Goal: Task Accomplishment & Management: Use online tool/utility

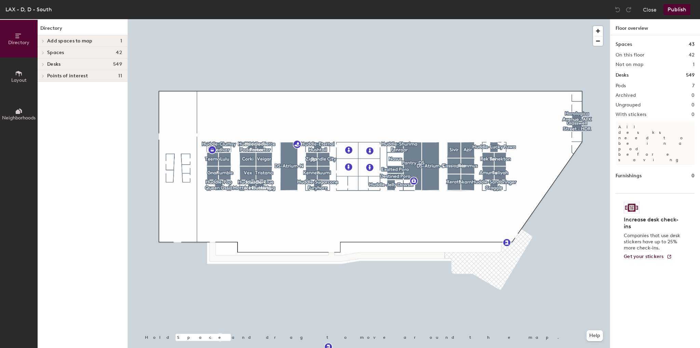
click at [44, 62] on div at bounding box center [42, 63] width 9 height 11
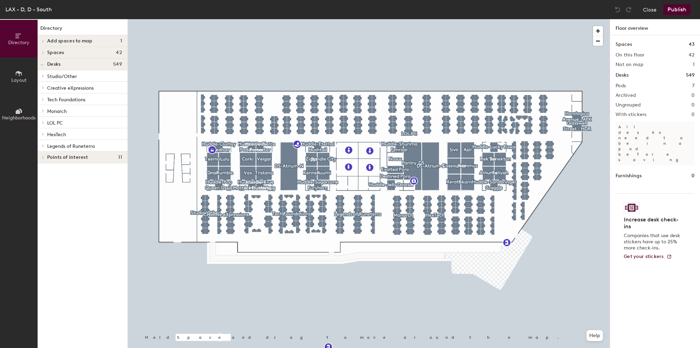
click at [291, 19] on div at bounding box center [369, 19] width 482 height 0
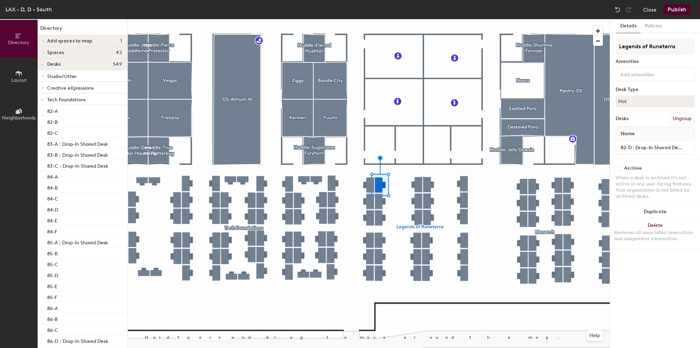
click at [350, 19] on div at bounding box center [369, 19] width 482 height 0
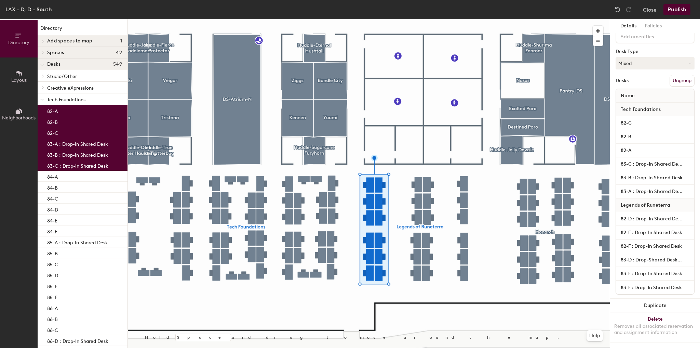
scroll to position [43, 0]
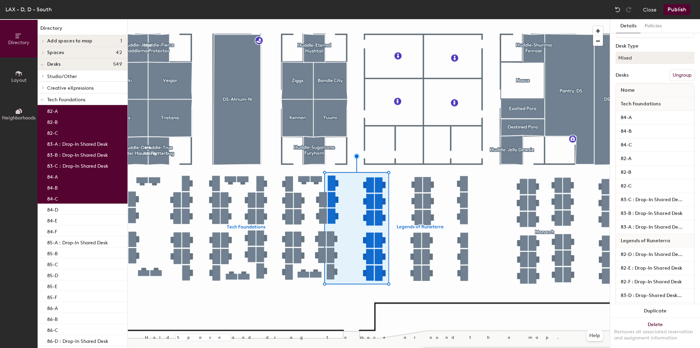
click at [679, 77] on button "Ungroup" at bounding box center [682, 75] width 25 height 12
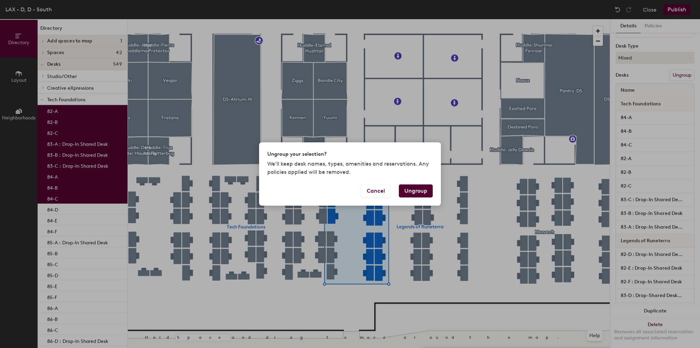
click at [422, 193] on button "Ungroup" at bounding box center [416, 190] width 34 height 13
type input "15 desks"
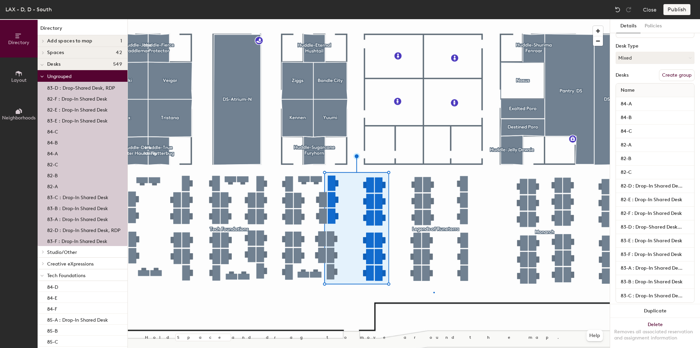
click at [434, 19] on div at bounding box center [369, 19] width 482 height 0
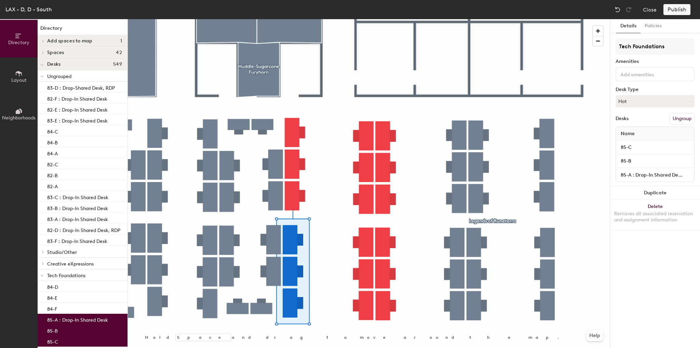
click at [680, 121] on button "Ungroup" at bounding box center [682, 119] width 25 height 12
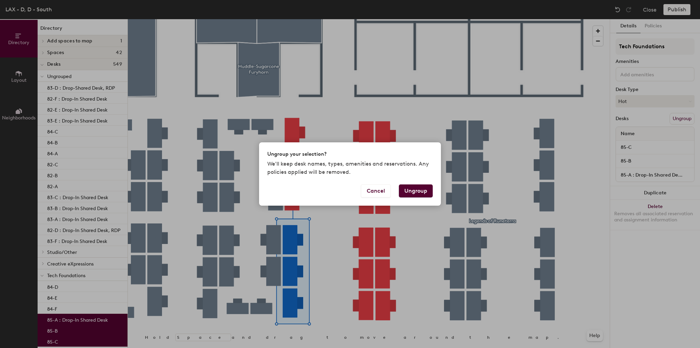
click at [398, 196] on div "Cancel Ungroup" at bounding box center [350, 194] width 182 height 21
click at [411, 193] on button "Ungroup" at bounding box center [416, 190] width 34 height 13
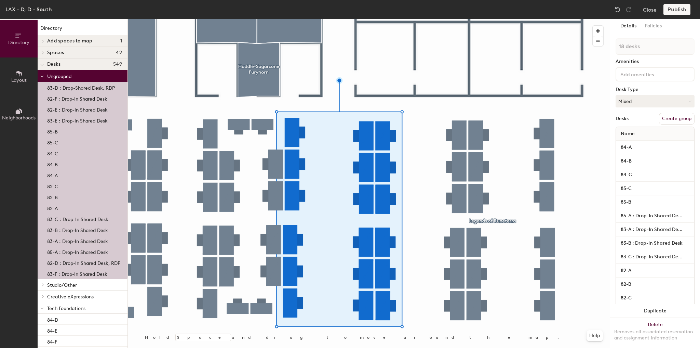
click at [680, 117] on button "Create group" at bounding box center [677, 119] width 36 height 12
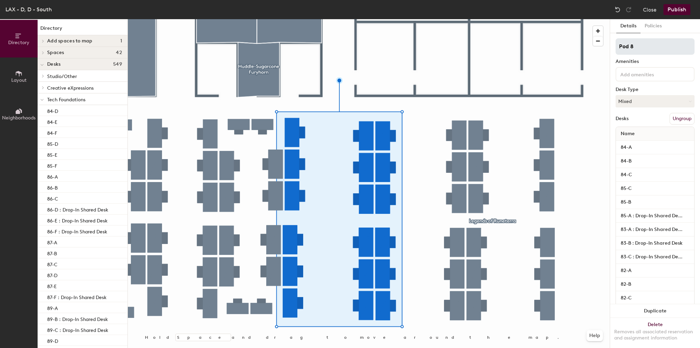
click at [647, 50] on input "Pod 8" at bounding box center [655, 46] width 79 height 16
click at [590, 43] on div "Directory Layout Neighborhoods Directory Add spaces to map 1 Shurima Patio Spac…" at bounding box center [350, 183] width 700 height 329
type input "Riftbound"
click at [684, 11] on button "Publish" at bounding box center [677, 9] width 27 height 11
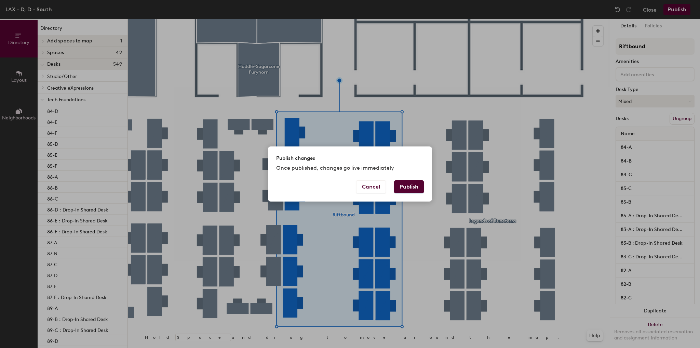
click at [403, 183] on button "Publish" at bounding box center [409, 186] width 30 height 13
click at [552, 147] on div "Publish changes Once published, changes go live immediately Cancel Publish" at bounding box center [350, 174] width 700 height 348
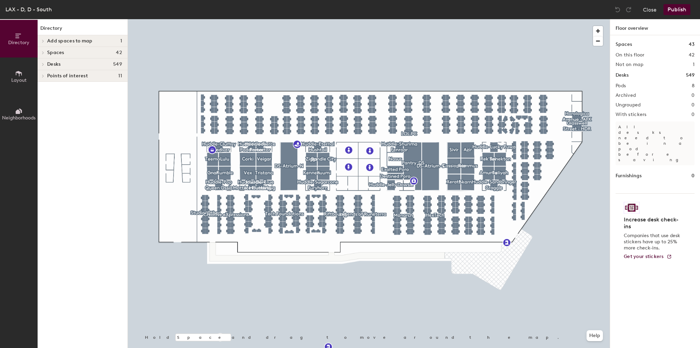
click at [402, 19] on div at bounding box center [369, 19] width 482 height 0
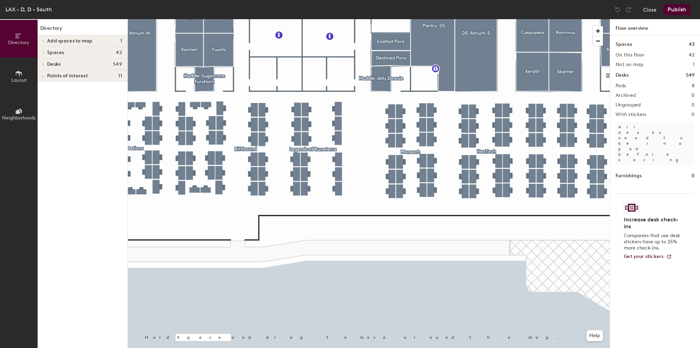
click at [45, 64] on span at bounding box center [43, 64] width 6 height 3
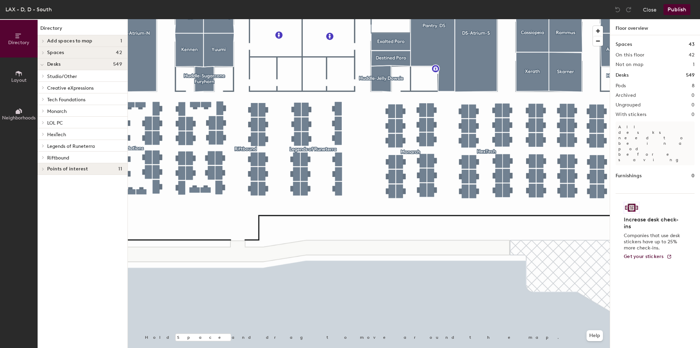
click at [67, 156] on span "Riftbound" at bounding box center [58, 158] width 22 height 6
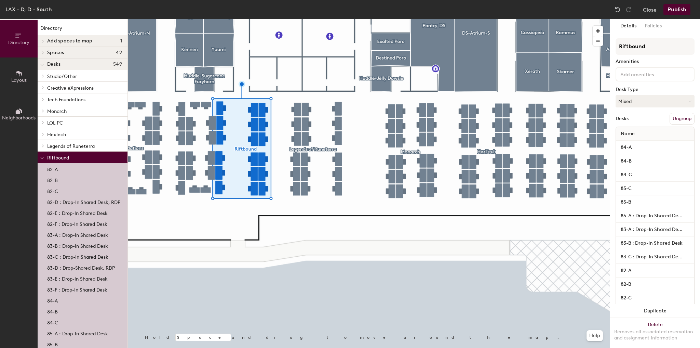
click at [73, 201] on p "82-D : Drop-In Shared Desk, RDP" at bounding box center [83, 201] width 73 height 8
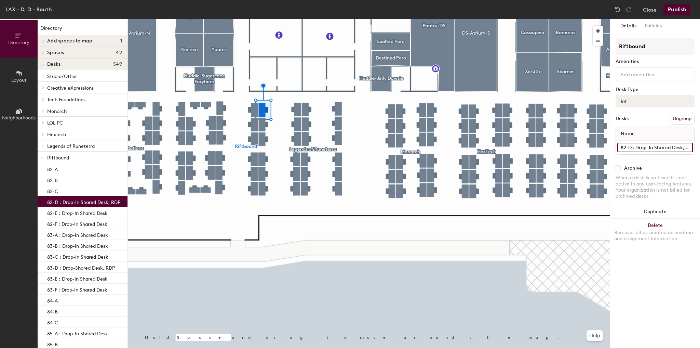
click at [668, 148] on input "82-D : Drop-In Shared Desk, RDP" at bounding box center [656, 148] width 76 height 10
type input "82-D : Drop-In Shared Desk"
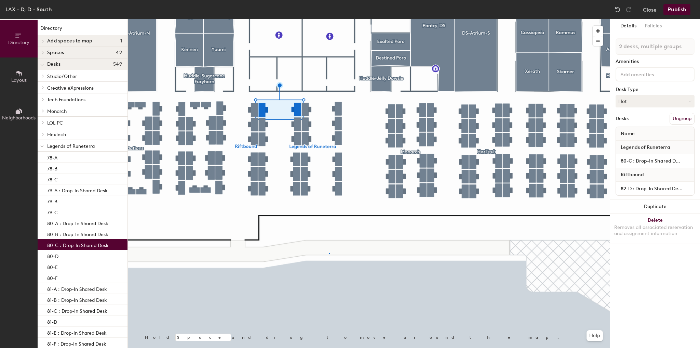
click at [329, 19] on div at bounding box center [369, 19] width 482 height 0
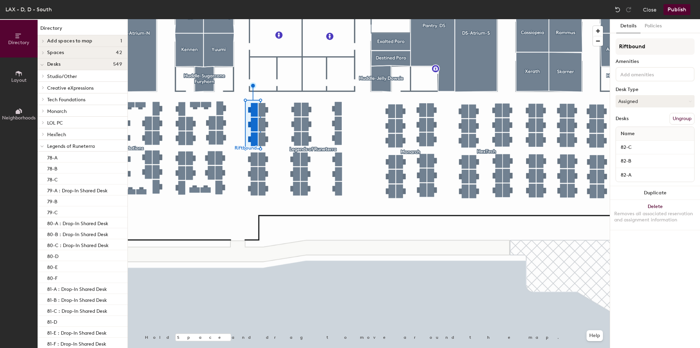
click at [288, 19] on div at bounding box center [369, 19] width 482 height 0
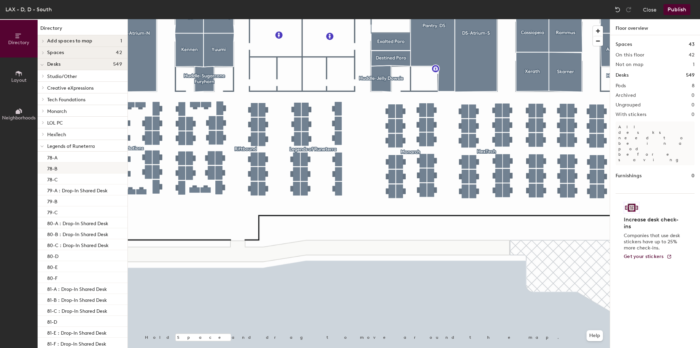
click at [369, 19] on div at bounding box center [369, 19] width 482 height 0
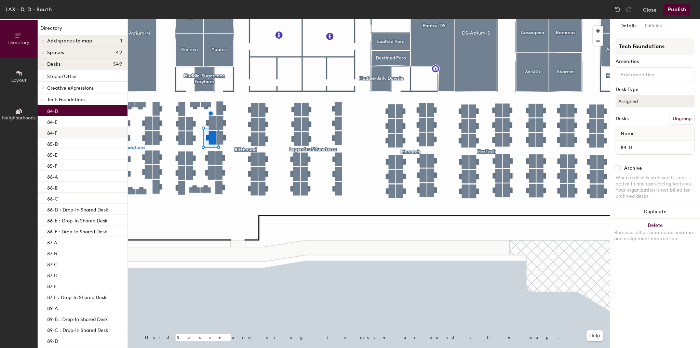
click at [228, 19] on div at bounding box center [369, 19] width 482 height 0
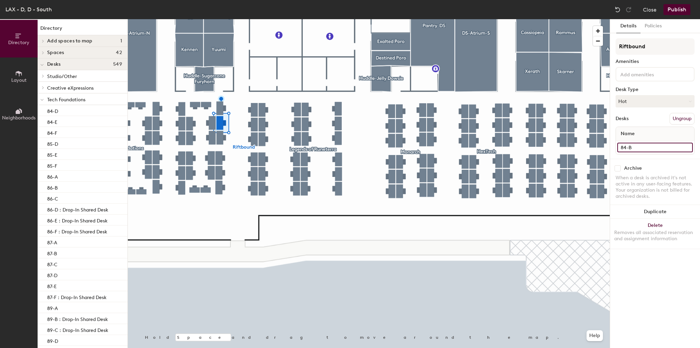
click at [646, 144] on input "84-B" at bounding box center [656, 148] width 76 height 10
type input "84-B: Drop-In Shared Desk"
click at [635, 149] on input "84-C" at bounding box center [656, 148] width 76 height 10
type input "84-C : Drop-In Shared Desk"
click at [631, 146] on input "85-B" at bounding box center [656, 148] width 76 height 10
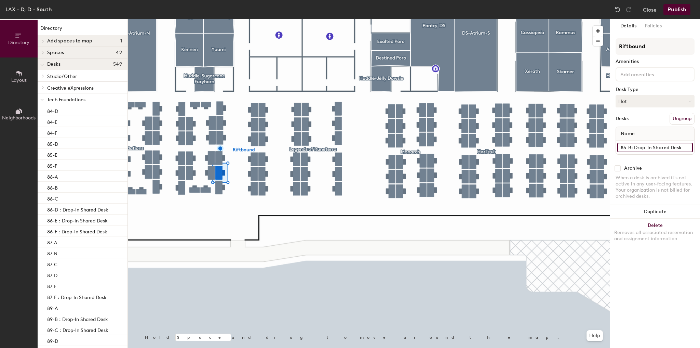
type input "85-B: Drop-In Shared Desk"
click at [230, 19] on div at bounding box center [369, 19] width 482 height 0
click at [637, 147] on input "85-C" at bounding box center [656, 148] width 76 height 10
type input "85-C : Drop-In Shared Desk"
click at [228, 19] on div at bounding box center [369, 19] width 482 height 0
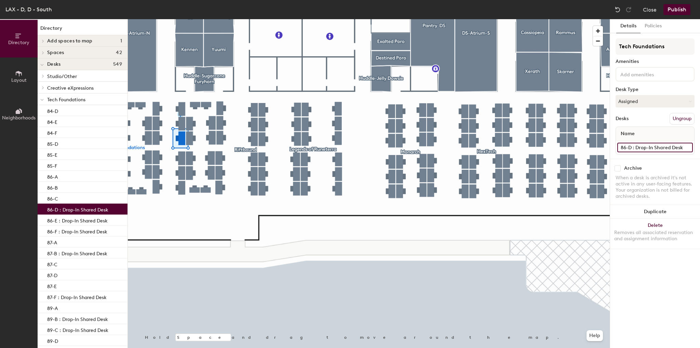
click at [656, 150] on input "86-D : Drop-In Shared Desk" at bounding box center [656, 148] width 76 height 10
type input "86-D"
click at [643, 146] on input "86-E : Drop-In Shared Desk" at bounding box center [656, 148] width 76 height 10
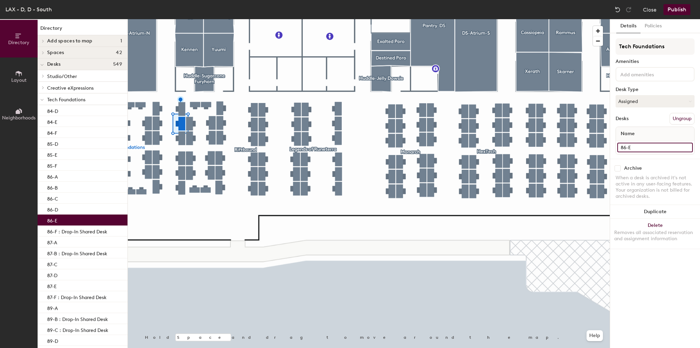
type input "86-E"
click at [638, 146] on input "86-F : Drop-In Shared Desk" at bounding box center [656, 148] width 76 height 10
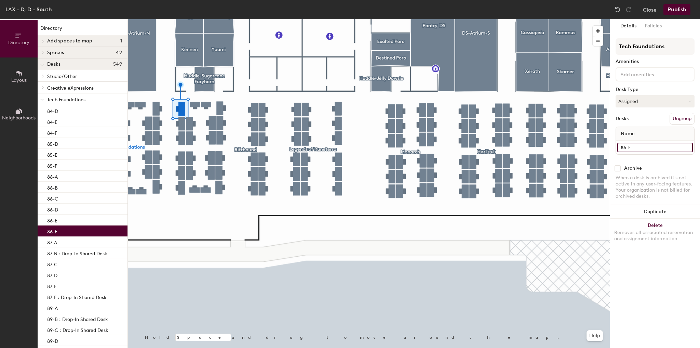
type input "86-F"
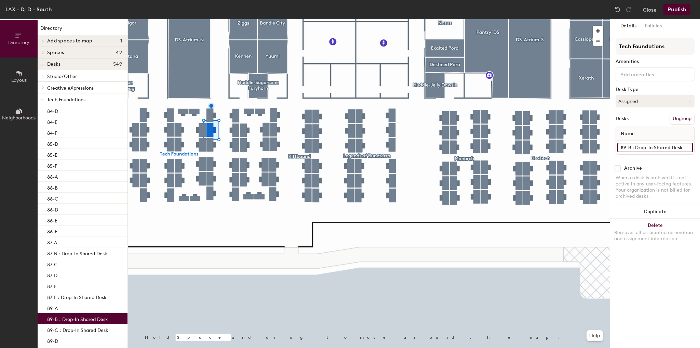
click at [647, 148] on input "89-B : Drop-In Shared Desk" at bounding box center [656, 148] width 76 height 10
type input "89-B"
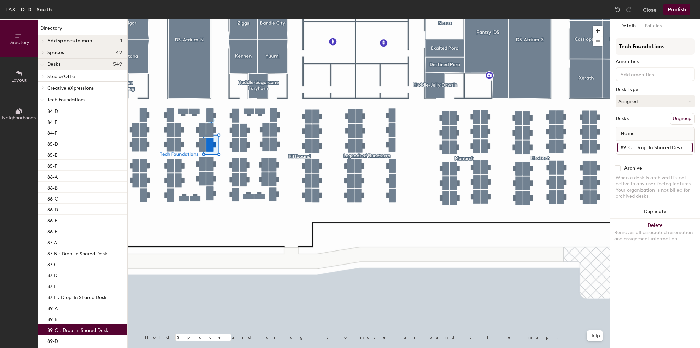
click at [648, 145] on input "89-C : Drop-In Shared Desk" at bounding box center [656, 148] width 76 height 10
type input "89-C"
click at [677, 8] on button "Publish" at bounding box center [677, 9] width 27 height 11
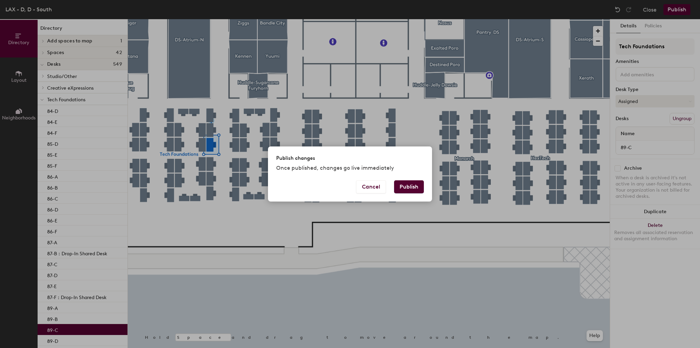
click at [409, 188] on button "Publish" at bounding box center [409, 186] width 30 height 13
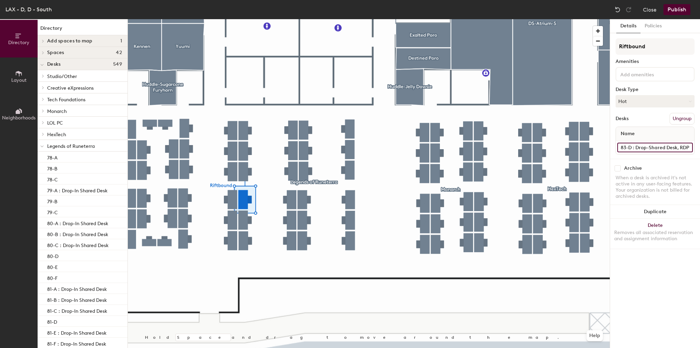
click at [642, 146] on input "83-D : Drop-Shared Desk, RDP" at bounding box center [656, 148] width 76 height 10
type input "83-D : Drop-Shared Desk"
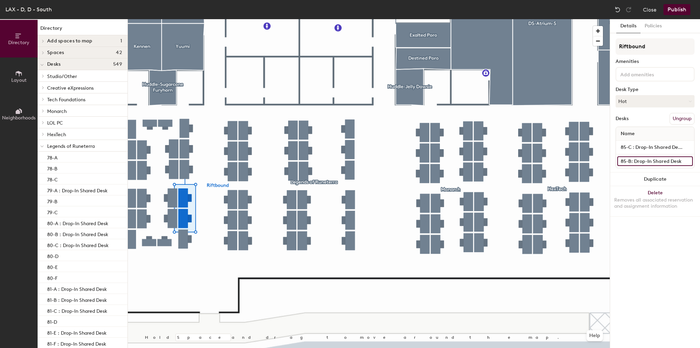
click at [632, 159] on input "85-B: Drop-In Shared Desk" at bounding box center [656, 161] width 76 height 10
click at [631, 159] on input "85-B: Drop-In Shared Desk" at bounding box center [656, 161] width 76 height 10
type input "85-B : Drop-In Shared Desk"
click at [679, 11] on button "Publish" at bounding box center [677, 9] width 27 height 11
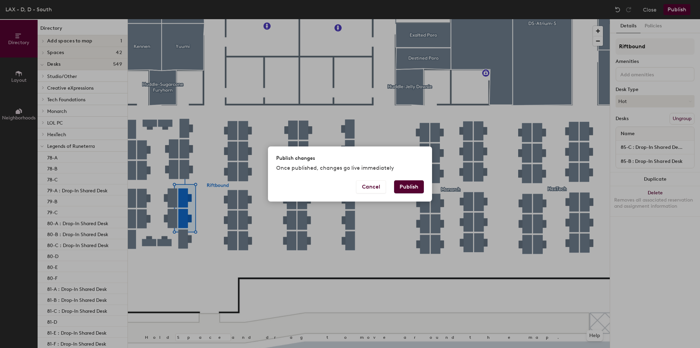
click at [408, 186] on button "Publish" at bounding box center [409, 186] width 30 height 13
